Goal: Transaction & Acquisition: Obtain resource

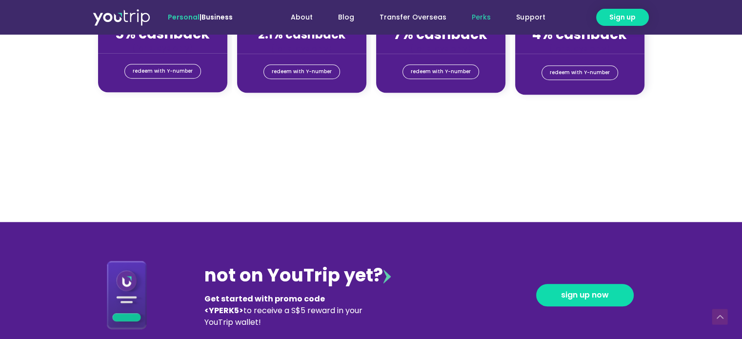
scroll to position [593, 0]
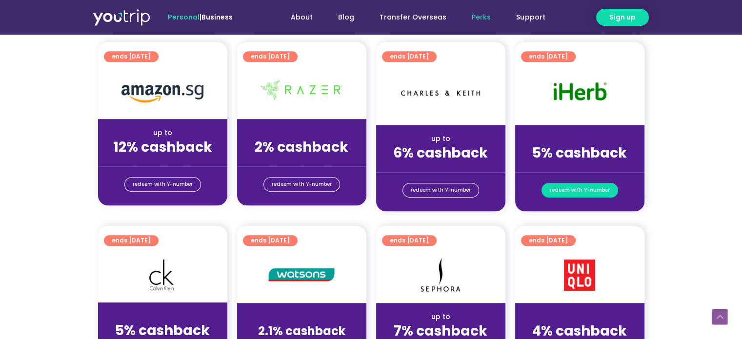
click at [591, 197] on span "redeem with Y-number" at bounding box center [580, 190] width 60 height 14
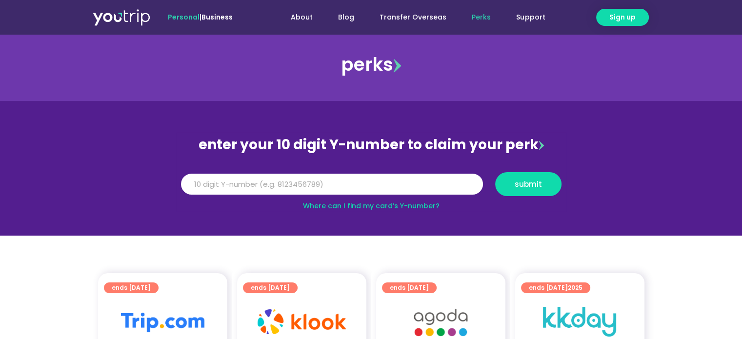
scroll to position [4, 0]
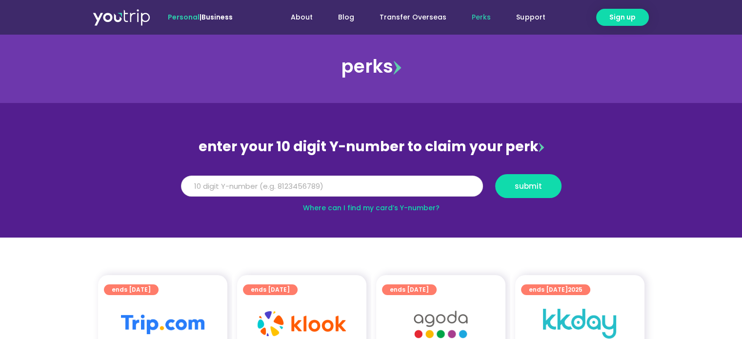
click at [306, 193] on input "Y Number" at bounding box center [332, 186] width 302 height 21
type input "8137360814"
click at [527, 191] on button "submit" at bounding box center [528, 186] width 66 height 24
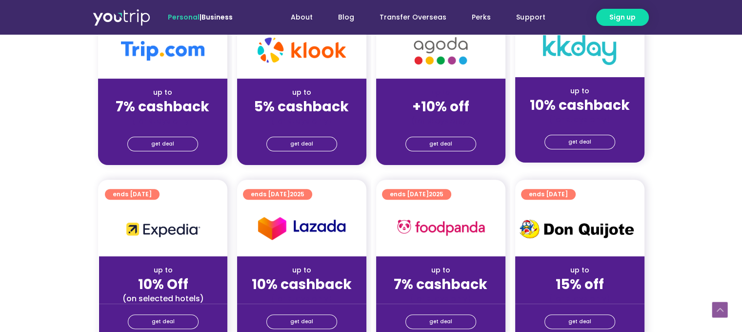
scroll to position [579, 0]
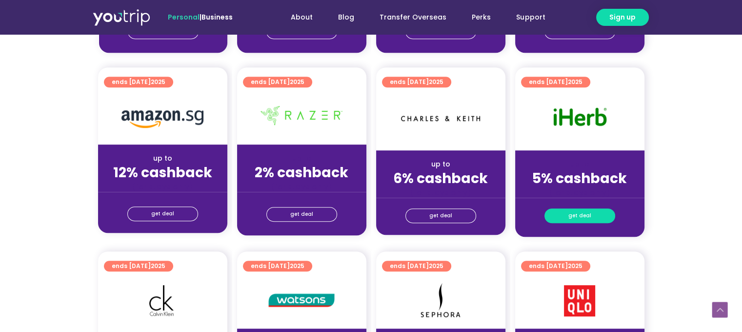
click at [590, 214] on link "get deal" at bounding box center [579, 215] width 71 height 15
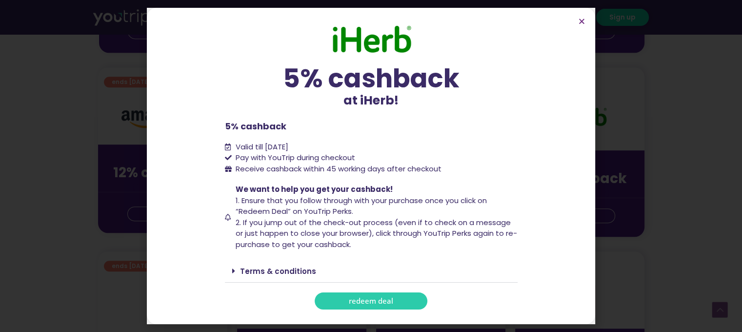
click at [379, 304] on span "redeem deal" at bounding box center [371, 300] width 44 height 7
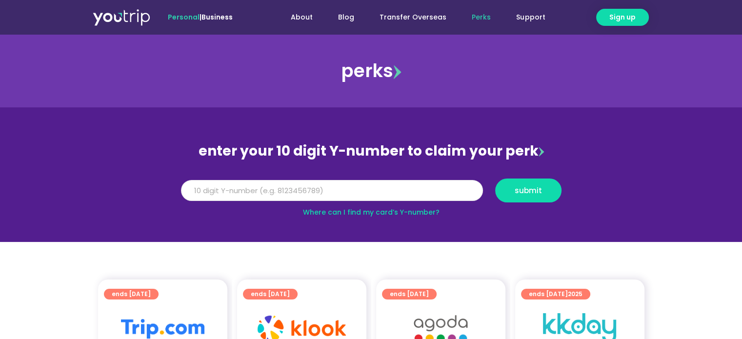
click at [394, 191] on input "Y Number" at bounding box center [332, 190] width 302 height 21
type input "8137360814"
click at [531, 188] on span "submit" at bounding box center [527, 190] width 27 height 7
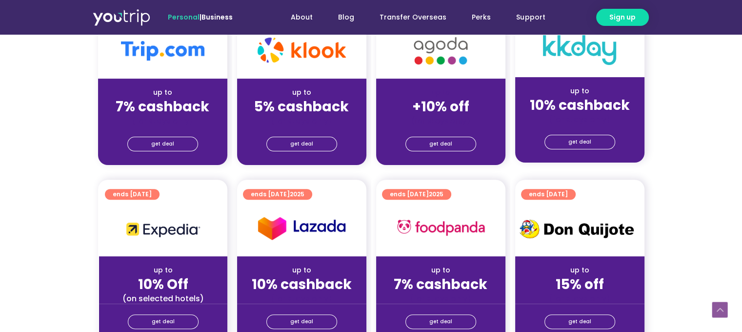
scroll to position [579, 0]
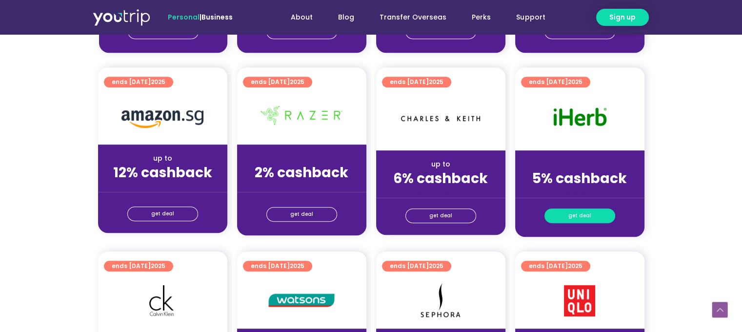
click at [585, 214] on span "get deal" at bounding box center [579, 216] width 23 height 14
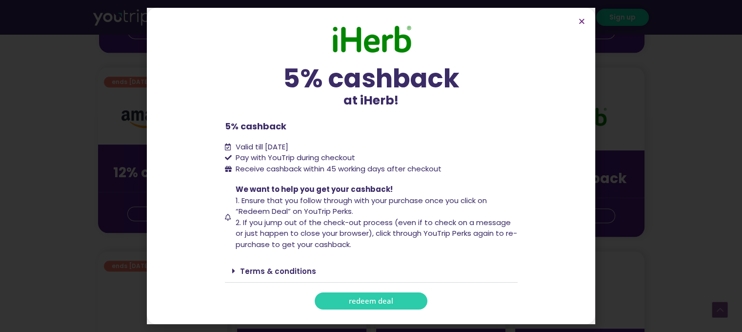
click at [367, 302] on span "redeem deal" at bounding box center [371, 300] width 44 height 7
